Goal: Ask a question: Seek information or help from site administrators or community

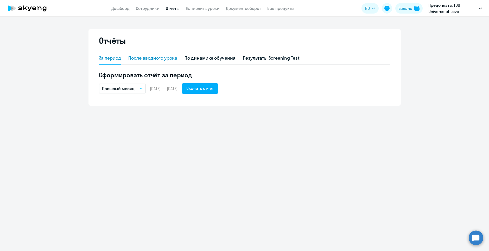
click at [160, 53] on div "После вводного урока" at bounding box center [152, 58] width 49 height 12
select select "10"
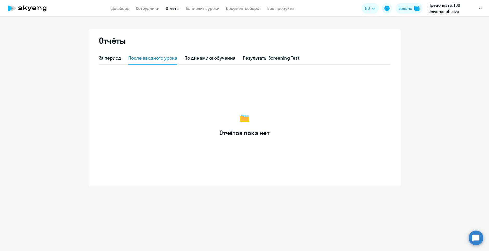
click at [161, 57] on div "После вводного урока" at bounding box center [152, 58] width 49 height 7
click at [214, 55] on div "По динамике обучения" at bounding box center [210, 58] width 51 height 7
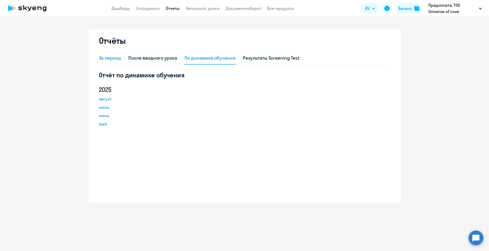
click at [105, 57] on div "За период" at bounding box center [110, 58] width 22 height 7
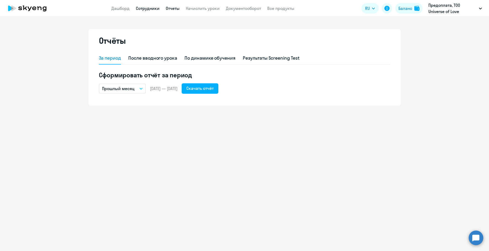
click at [144, 11] on link "Сотрудники" at bounding box center [148, 8] width 24 height 5
select select "30"
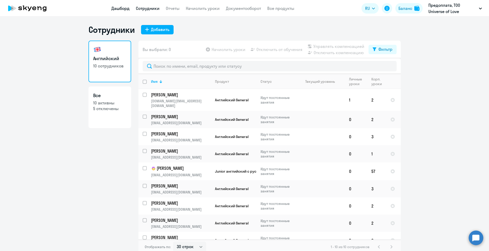
click at [125, 10] on link "Дашборд" at bounding box center [120, 8] width 18 height 5
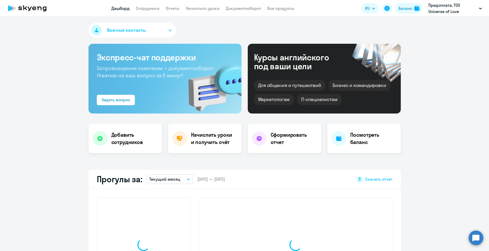
select select "30"
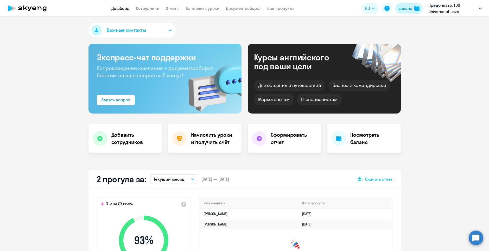
click at [410, 10] on div "Баланс" at bounding box center [405, 8] width 14 height 6
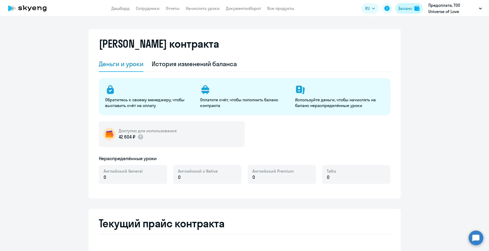
select select "english_adult_not_native_speaker"
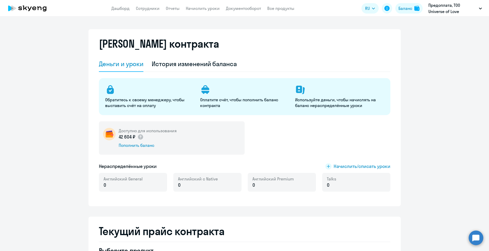
drag, startPoint x: 134, startPoint y: 136, endPoint x: 116, endPoint y: 136, distance: 17.7
click at [116, 136] on div "Доступно для использования 42 604 ₽ Пополнить баланс" at bounding box center [172, 137] width 146 height 33
copy p "42 604 ₽"
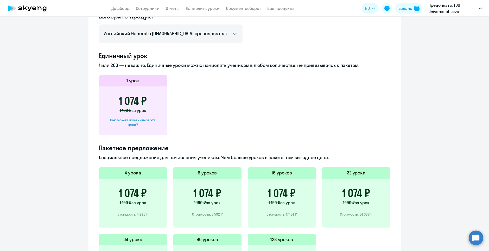
scroll to position [310, 0]
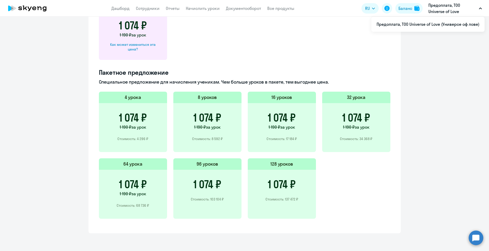
click at [476, 236] on circle at bounding box center [476, 237] width 15 height 15
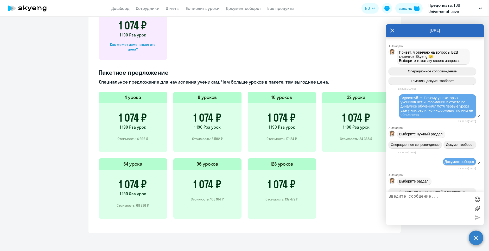
scroll to position [5664, 0]
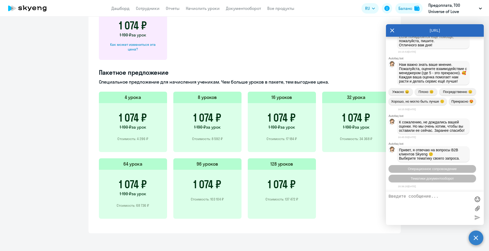
click at [416, 201] on textarea at bounding box center [430, 208] width 82 height 28
click at [431, 168] on span "Операционное сопровождение" at bounding box center [432, 169] width 49 height 4
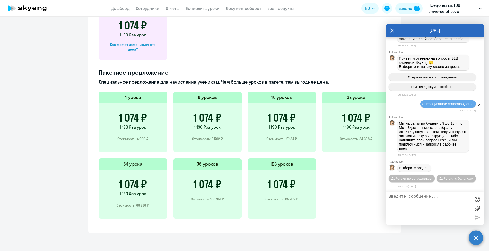
scroll to position [5765, 0]
click at [432, 176] on span "Действия по сотрудникам" at bounding box center [411, 178] width 40 height 4
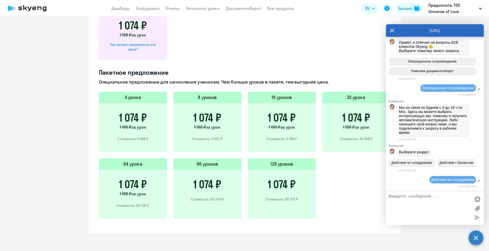
scroll to position [5842, 0]
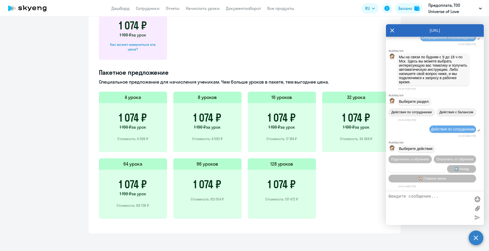
click at [421, 168] on span "Сотруднику нужна помощь" at bounding box center [417, 169] width 42 height 4
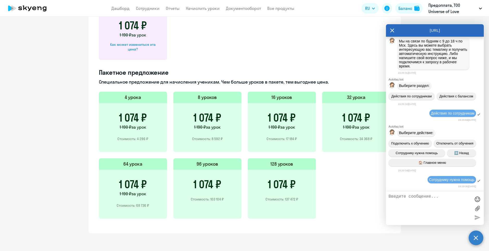
scroll to position [6022, 0]
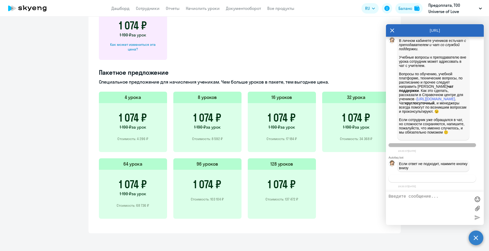
click at [435, 178] on span "Связаться с менеджером" at bounding box center [432, 178] width 40 height 4
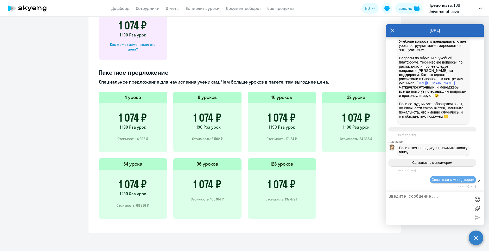
click at [430, 196] on textarea at bounding box center [430, 208] width 82 height 28
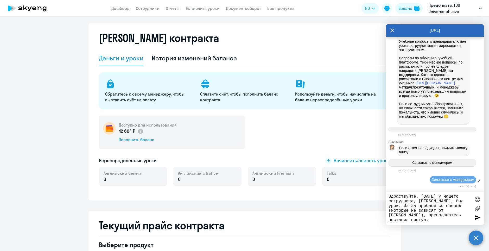
scroll to position [0, 0]
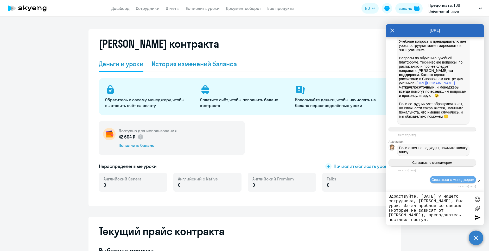
type textarea "Здраствуйте. Сегодня у нашего сотрудника, Амины, был урок. Из-за проблем со свя…"
click at [169, 63] on div "История изменений баланса" at bounding box center [194, 64] width 85 height 8
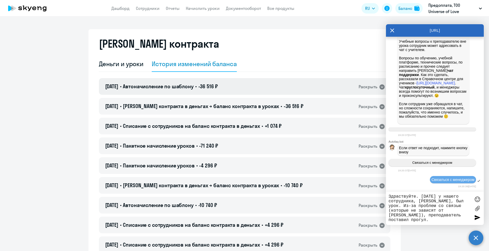
click at [363, 86] on div "Раскрыть" at bounding box center [368, 87] width 19 height 7
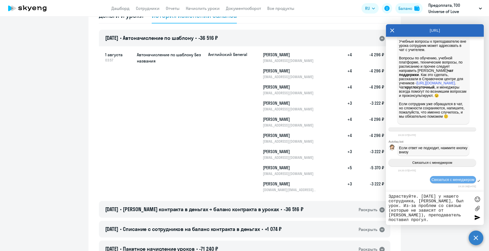
scroll to position [52, 0]
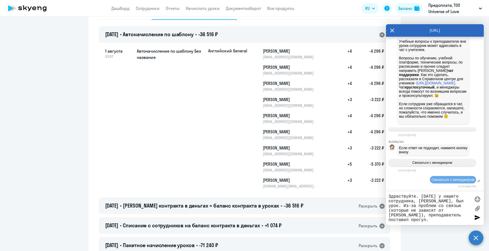
click at [382, 35] on icon at bounding box center [381, 34] width 5 height 5
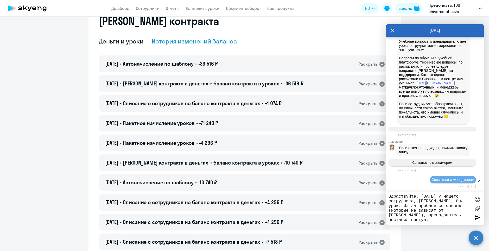
scroll to position [0, 0]
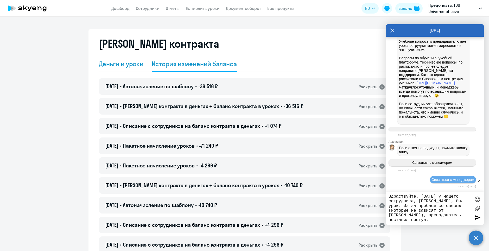
click at [137, 65] on div "Деньги и уроки" at bounding box center [121, 64] width 45 height 8
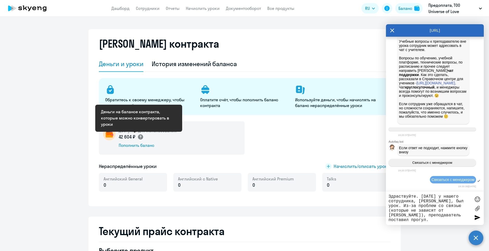
drag, startPoint x: 117, startPoint y: 137, endPoint x: 137, endPoint y: 134, distance: 20.3
click at [137, 134] on p "42 604 ₽" at bounding box center [131, 137] width 25 height 7
